Goal: Find contact information: Obtain details needed to contact an individual or organization

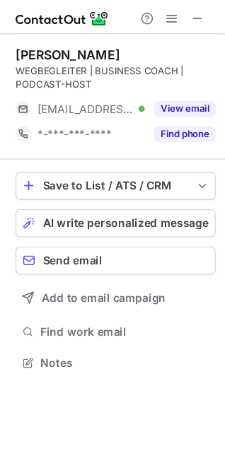
scroll to position [319, 225]
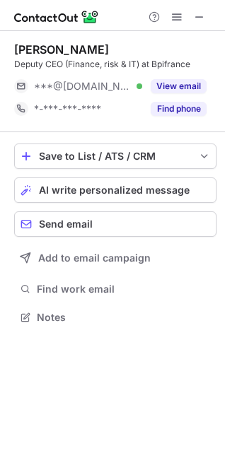
scroll to position [307, 225]
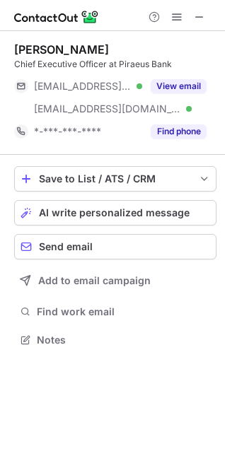
scroll to position [330, 225]
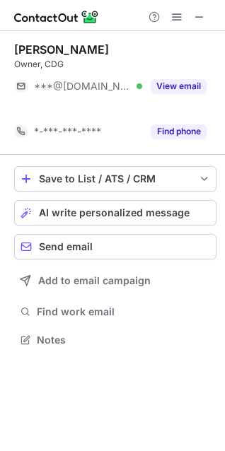
scroll to position [307, 225]
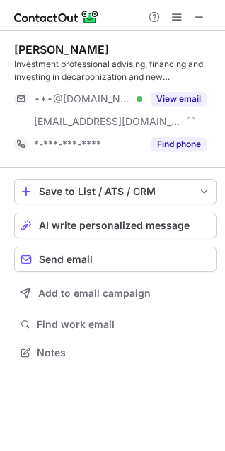
scroll to position [342, 225]
click at [57, 48] on div "[PERSON_NAME]" at bounding box center [61, 49] width 95 height 14
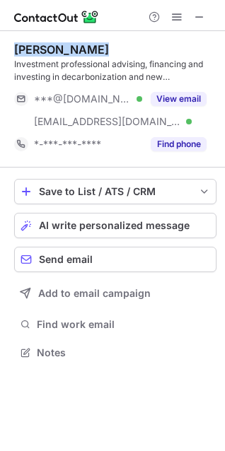
click at [57, 48] on div "[PERSON_NAME]" at bounding box center [61, 49] width 95 height 14
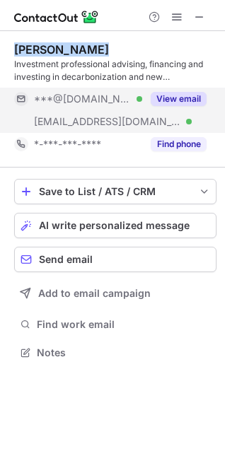
copy div "[PERSON_NAME]"
click at [172, 93] on button "View email" at bounding box center [178, 99] width 56 height 14
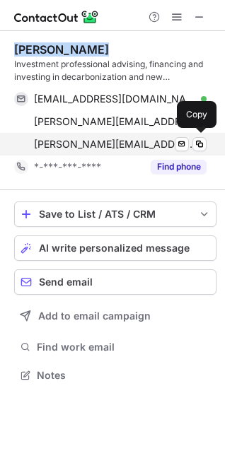
scroll to position [365, 225]
click at [201, 141] on span at bounding box center [199, 143] width 11 height 11
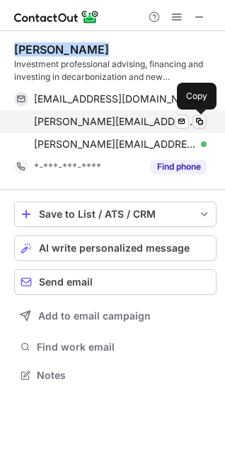
click at [203, 121] on span at bounding box center [199, 121] width 11 height 11
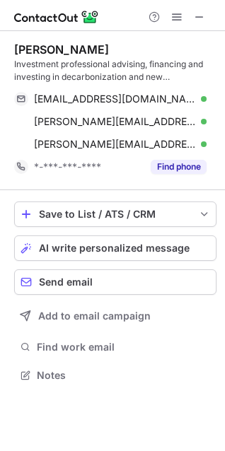
scroll to position [365, 225]
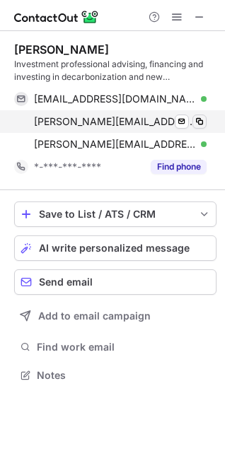
click at [201, 119] on span at bounding box center [199, 121] width 11 height 11
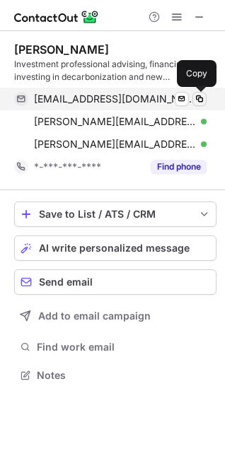
click at [199, 97] on span at bounding box center [199, 98] width 11 height 11
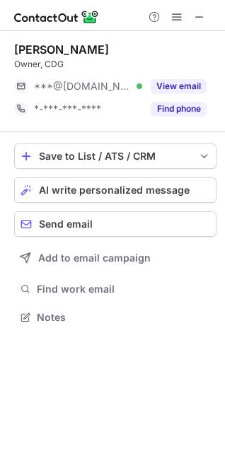
scroll to position [7, 7]
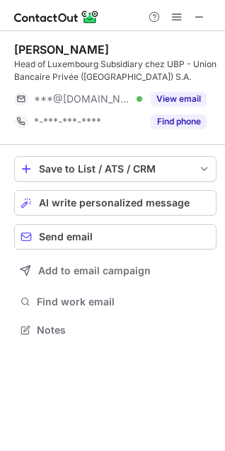
scroll to position [319, 225]
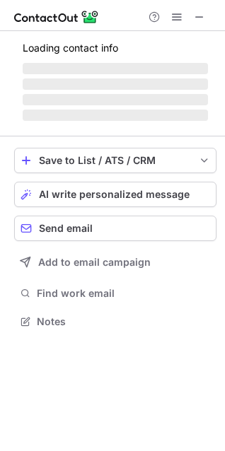
scroll to position [342, 225]
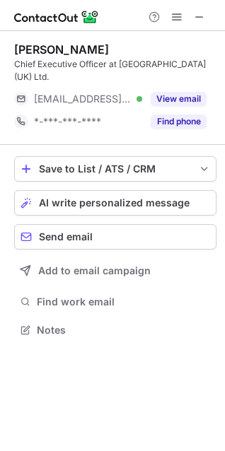
scroll to position [319, 225]
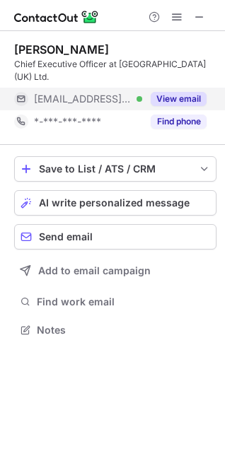
click at [171, 95] on button "View email" at bounding box center [178, 99] width 56 height 14
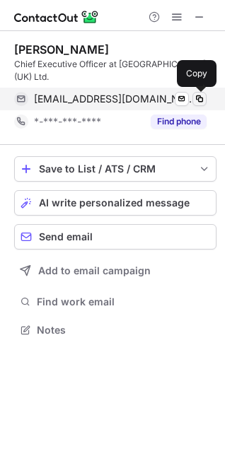
click at [201, 94] on span at bounding box center [199, 98] width 11 height 11
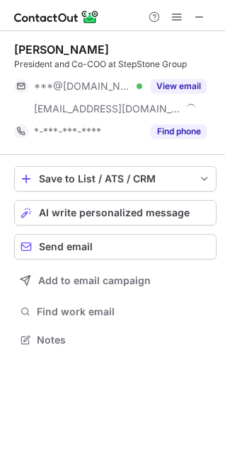
scroll to position [330, 225]
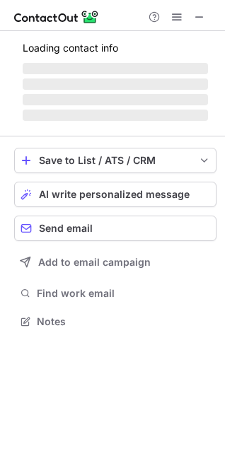
scroll to position [7, 7]
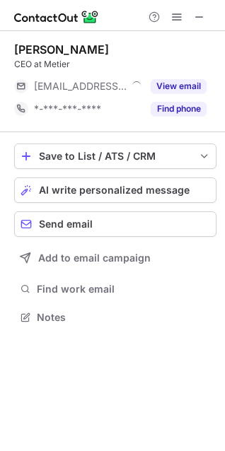
scroll to position [307, 225]
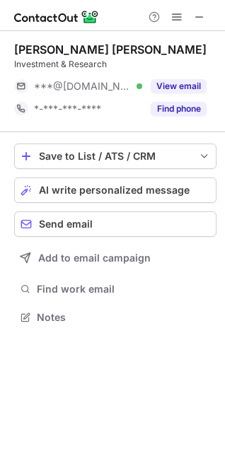
scroll to position [307, 225]
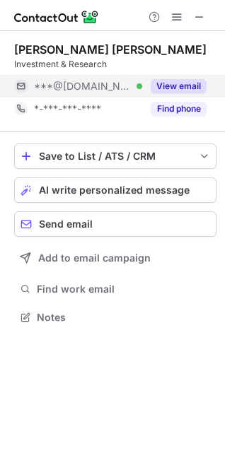
click at [159, 85] on button "View email" at bounding box center [178, 86] width 56 height 14
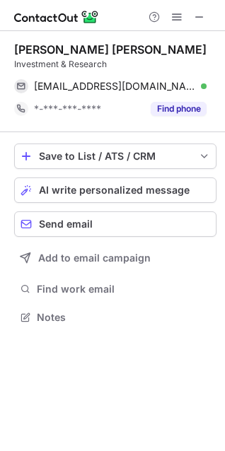
click at [53, 45] on div "Joseph ES Shin" at bounding box center [110, 49] width 192 height 14
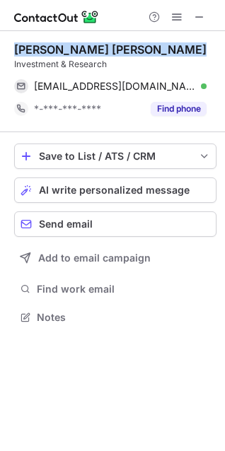
click at [53, 45] on div "Joseph ES Shin" at bounding box center [110, 49] width 192 height 14
copy div "Joseph ES Shin"
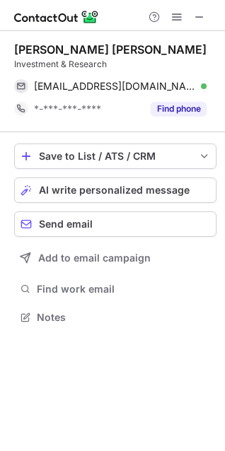
click at [66, 62] on div "Investment & Research" at bounding box center [115, 64] width 202 height 13
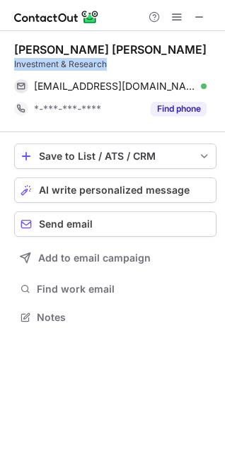
click at [66, 62] on div "Investment & Research" at bounding box center [115, 64] width 202 height 13
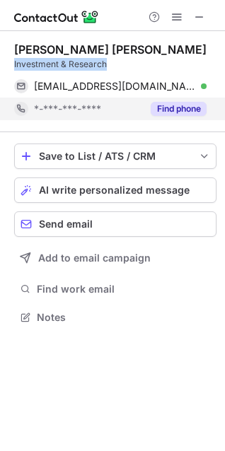
copy div "Investment & Research"
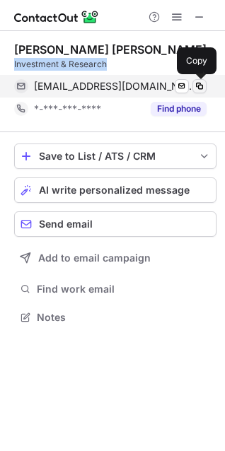
click at [201, 83] on span at bounding box center [199, 86] width 11 height 11
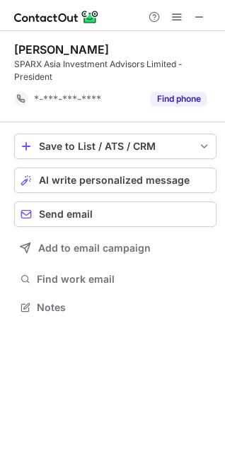
scroll to position [297, 225]
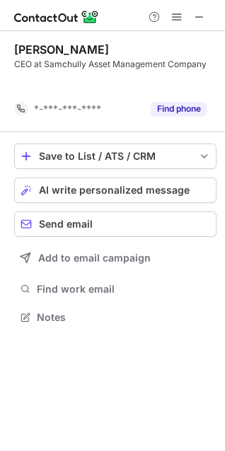
scroll to position [7, 7]
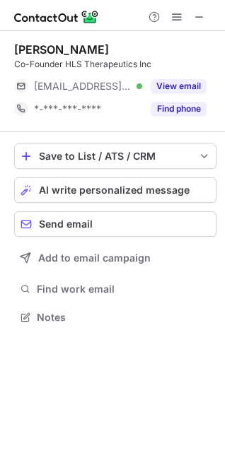
scroll to position [7, 7]
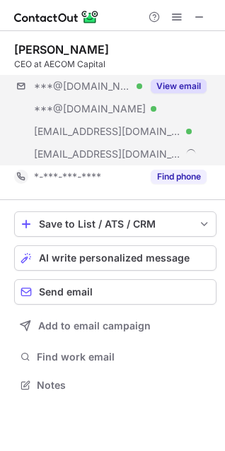
scroll to position [374, 225]
click at [157, 85] on button "View email" at bounding box center [178, 86] width 56 height 14
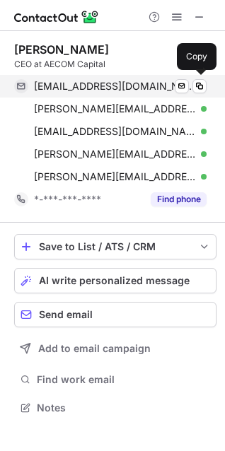
scroll to position [397, 225]
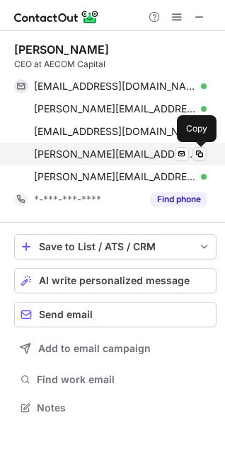
click at [201, 153] on span at bounding box center [199, 153] width 11 height 11
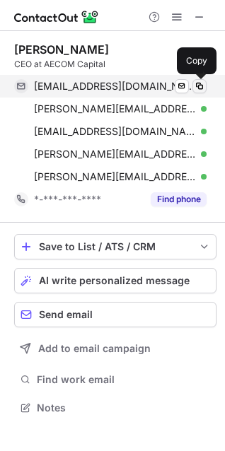
click at [205, 84] on button at bounding box center [199, 86] width 14 height 14
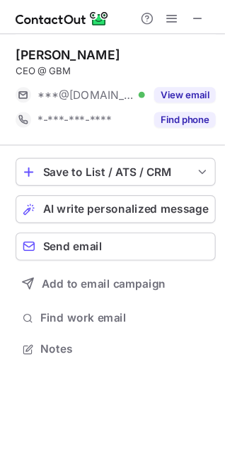
scroll to position [307, 225]
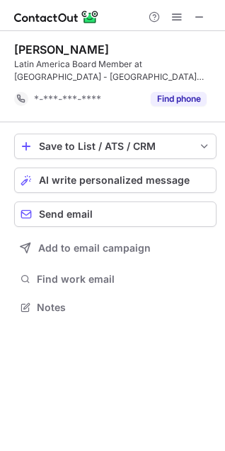
scroll to position [297, 225]
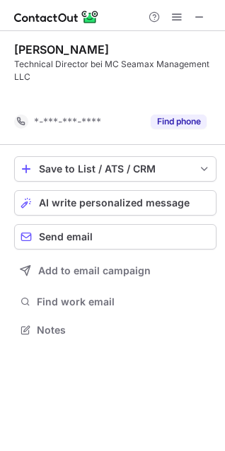
scroll to position [297, 225]
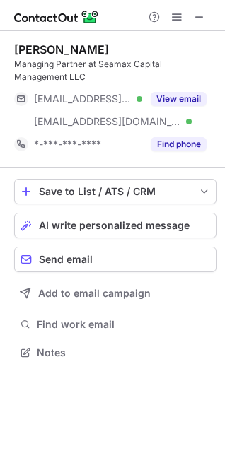
scroll to position [342, 225]
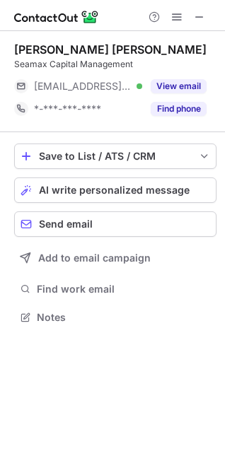
scroll to position [307, 225]
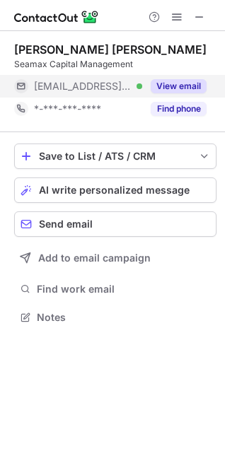
click at [157, 88] on button "View email" at bounding box center [178, 86] width 56 height 14
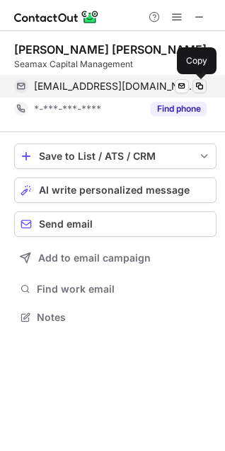
click at [201, 87] on span at bounding box center [199, 86] width 11 height 11
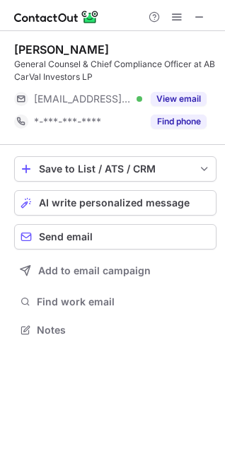
scroll to position [319, 225]
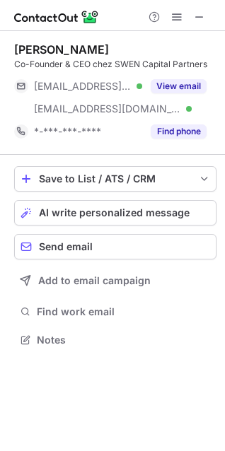
scroll to position [330, 225]
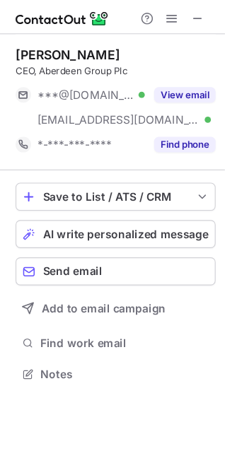
scroll to position [330, 225]
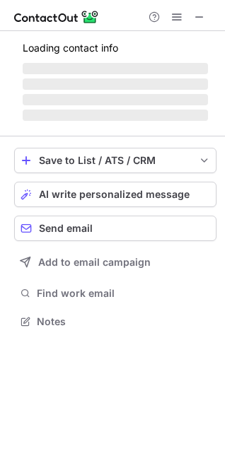
scroll to position [319, 225]
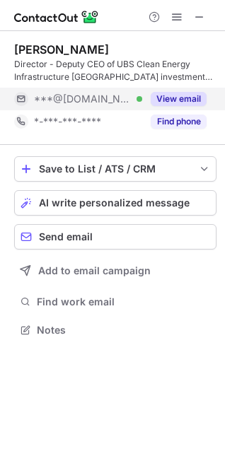
click at [163, 106] on div "View email" at bounding box center [174, 99] width 64 height 23
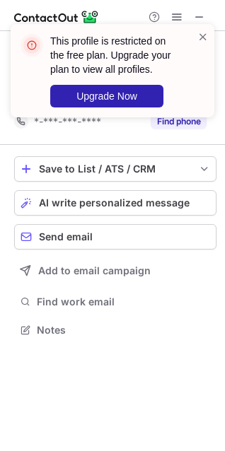
click at [60, 47] on div "This profile is restricted on the free plan. Upgrade your plan to view all prof…" at bounding box center [112, 76] width 226 height 133
click at [60, 47] on div "This profile is restricted on the free plan. Upgrade your plan to view all prof…" at bounding box center [115, 70] width 130 height 73
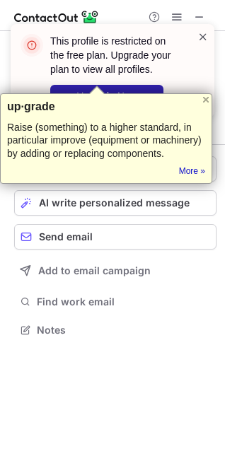
click at [198, 38] on span at bounding box center [202, 37] width 11 height 14
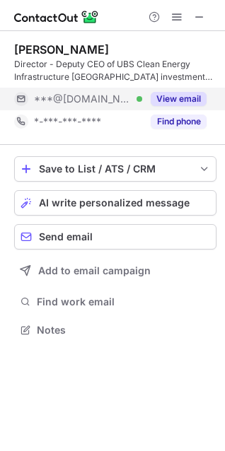
click at [175, 90] on div "View email" at bounding box center [174, 99] width 64 height 23
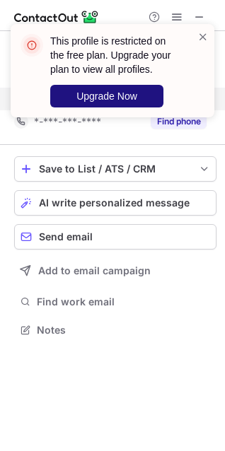
click at [131, 93] on span "Upgrade Now" at bounding box center [106, 95] width 61 height 11
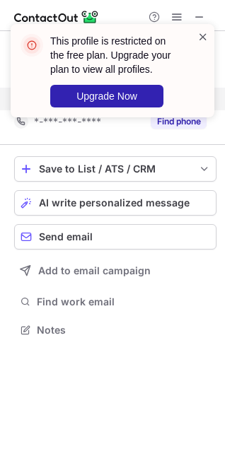
click at [201, 32] on span at bounding box center [202, 37] width 11 height 14
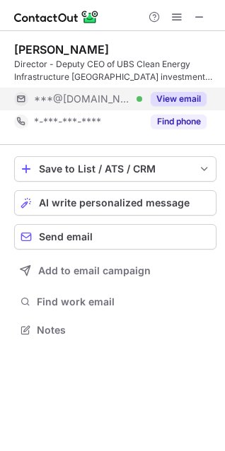
click at [165, 102] on button "View email" at bounding box center [178, 99] width 56 height 14
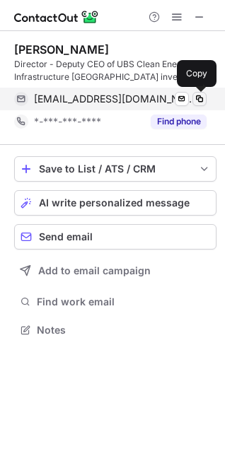
click at [200, 95] on span at bounding box center [199, 98] width 11 height 11
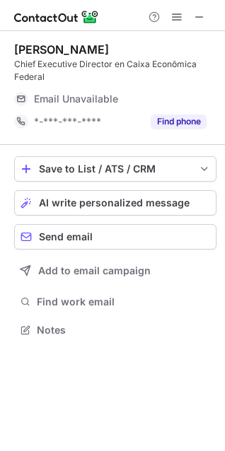
scroll to position [319, 225]
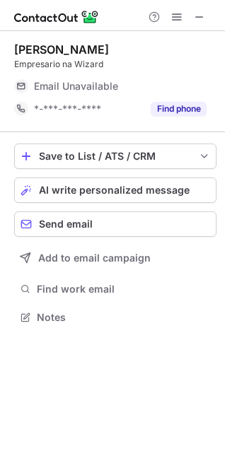
scroll to position [7, 7]
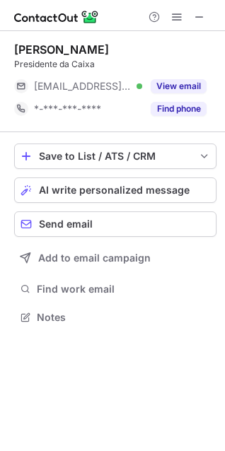
scroll to position [7, 7]
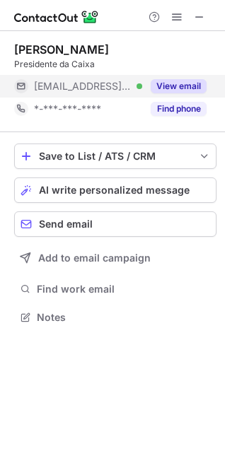
click at [170, 79] on button "View email" at bounding box center [178, 86] width 56 height 14
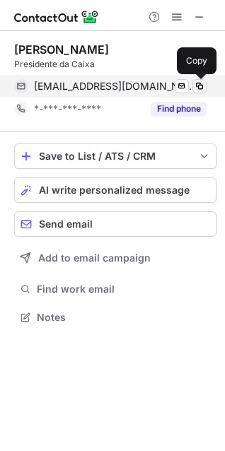
click at [200, 85] on span at bounding box center [199, 86] width 11 height 11
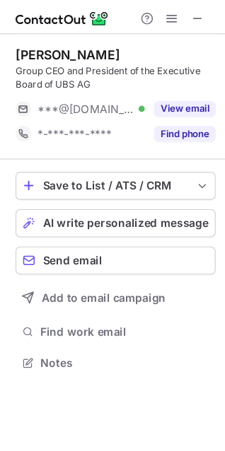
scroll to position [319, 225]
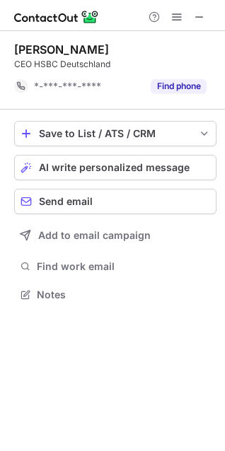
scroll to position [7, 7]
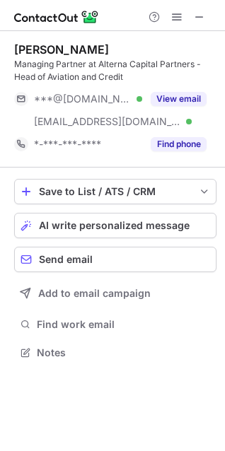
scroll to position [342, 225]
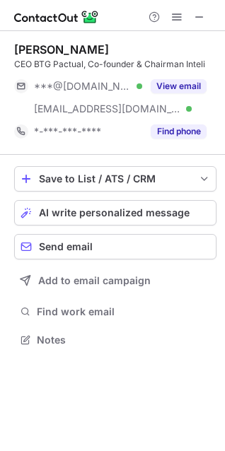
scroll to position [330, 225]
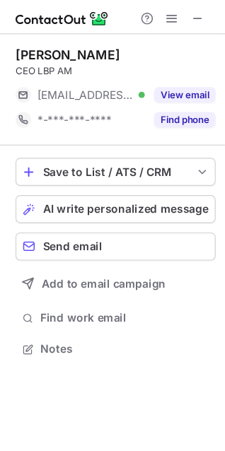
scroll to position [307, 225]
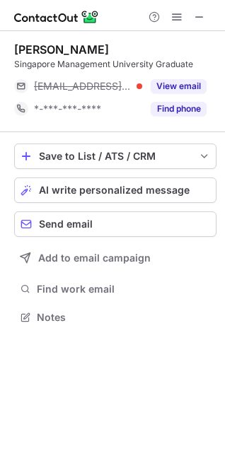
scroll to position [307, 225]
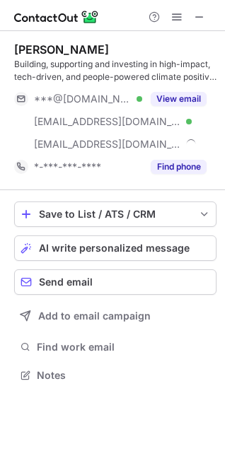
scroll to position [365, 225]
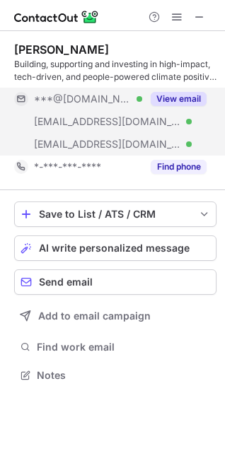
click at [143, 105] on div "View email" at bounding box center [174, 99] width 64 height 23
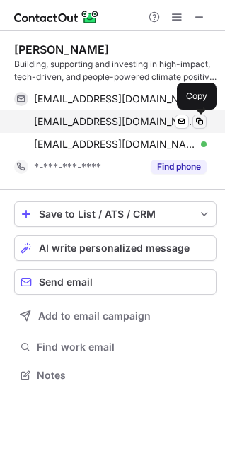
click at [196, 117] on span at bounding box center [199, 121] width 11 height 11
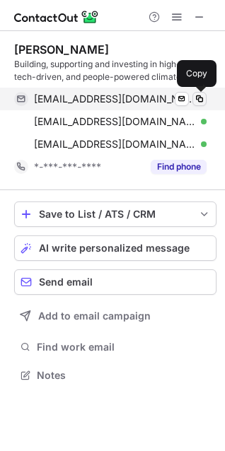
click at [200, 102] on span at bounding box center [199, 98] width 11 height 11
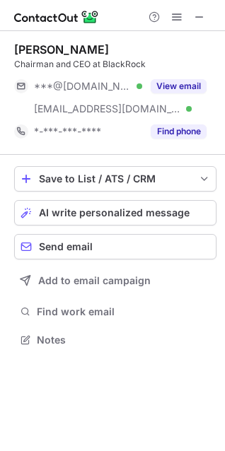
scroll to position [330, 225]
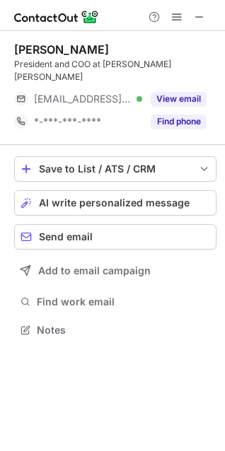
scroll to position [307, 225]
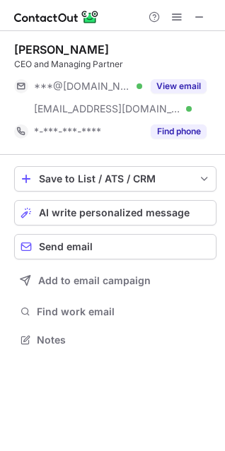
scroll to position [330, 225]
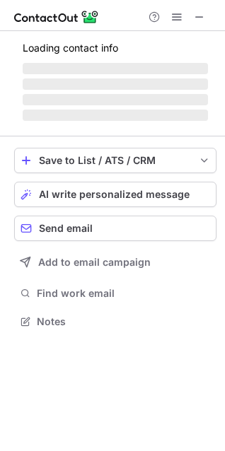
scroll to position [7, 7]
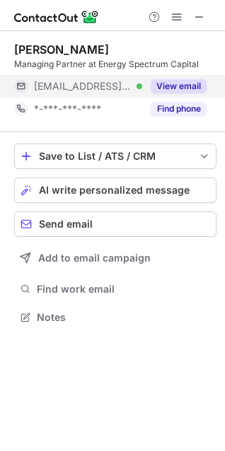
click at [165, 84] on button "View email" at bounding box center [178, 86] width 56 height 14
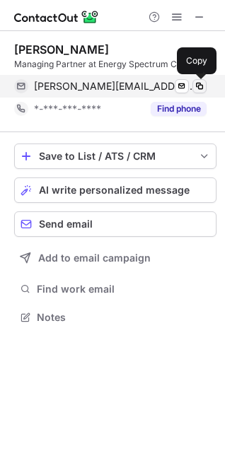
click at [200, 86] on span at bounding box center [199, 86] width 11 height 11
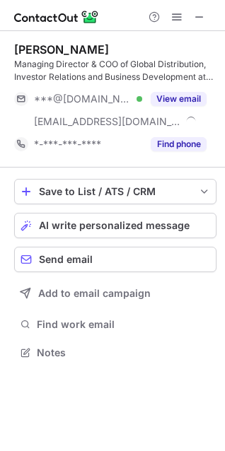
scroll to position [342, 225]
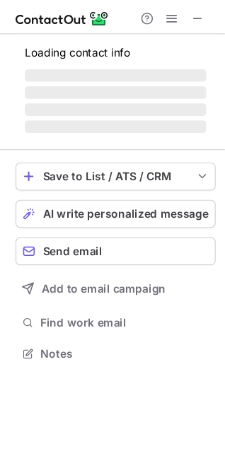
scroll to position [342, 225]
